Goal: Transaction & Acquisition: Purchase product/service

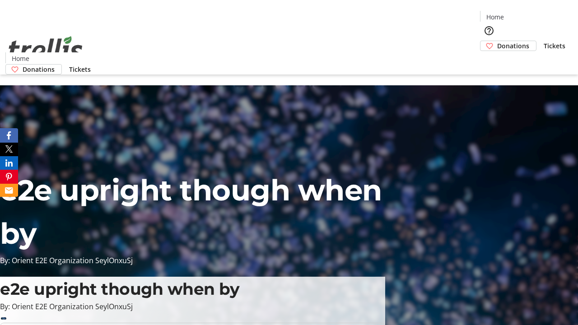
click at [544, 41] on span "Tickets" at bounding box center [555, 45] width 22 height 9
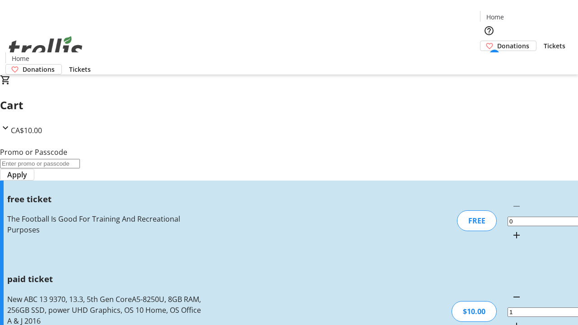
type input "FREE"
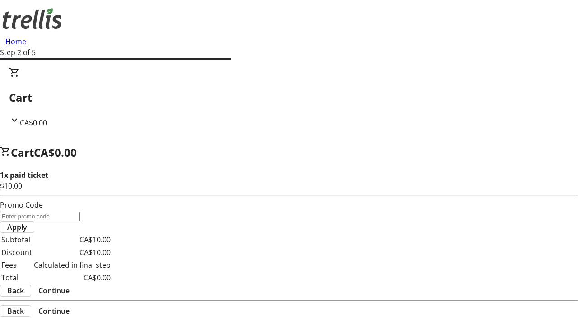
click at [70, 285] on span "Continue" at bounding box center [53, 290] width 31 height 11
